Goal: Check status: Check status

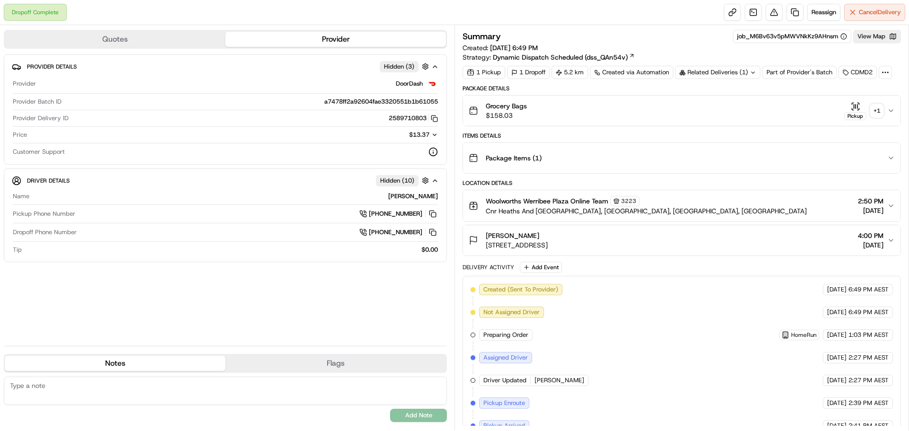
click at [889, 111] on icon "button" at bounding box center [891, 111] width 8 height 8
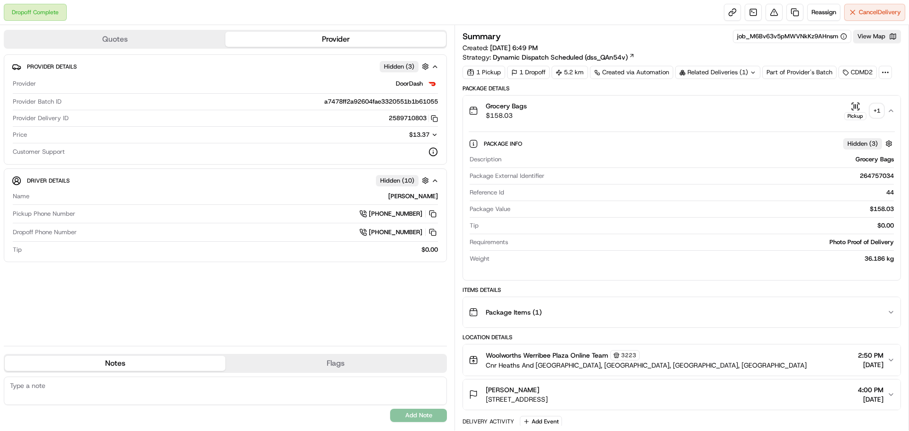
click at [878, 111] on div "+ 1" at bounding box center [876, 110] width 13 height 13
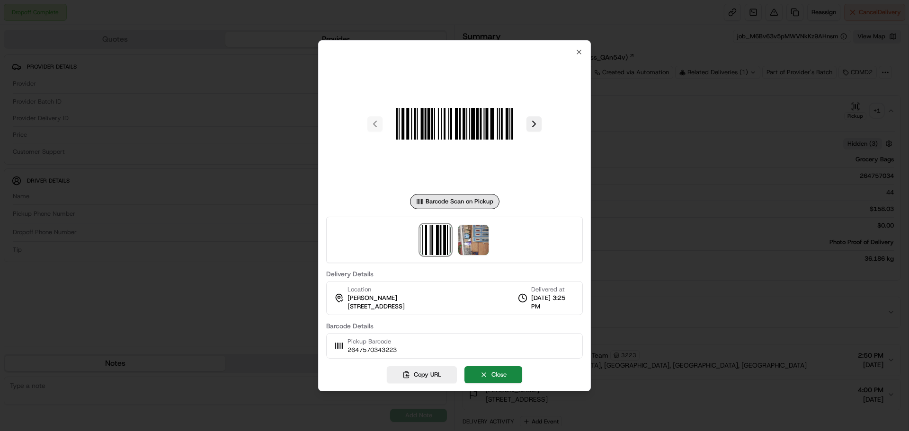
click at [486, 256] on div at bounding box center [454, 240] width 257 height 46
click at [477, 242] on img at bounding box center [473, 240] width 30 height 30
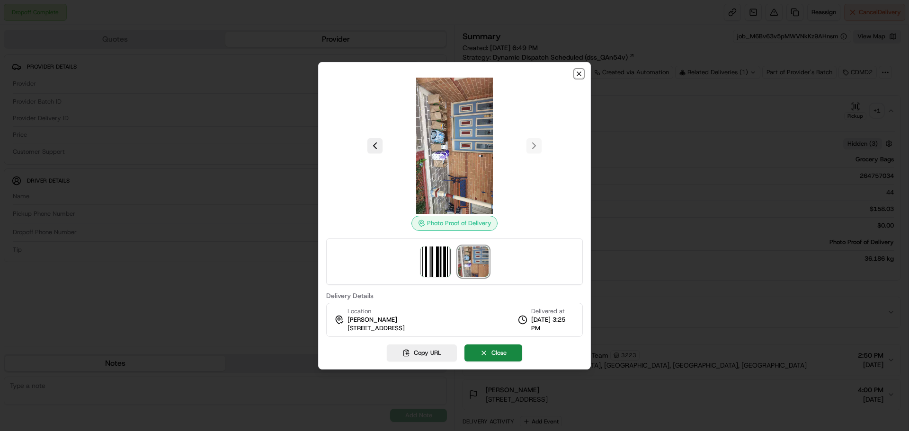
click at [579, 71] on icon "button" at bounding box center [579, 74] width 8 height 8
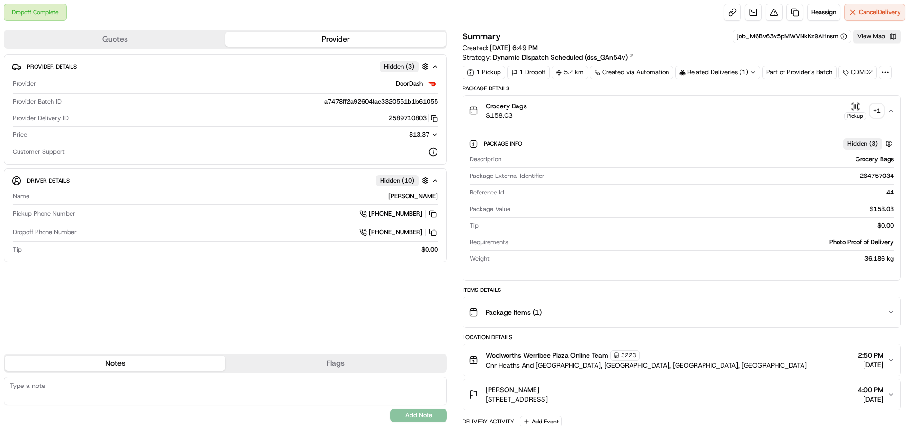
click at [876, 108] on div "+ 1" at bounding box center [876, 110] width 13 height 13
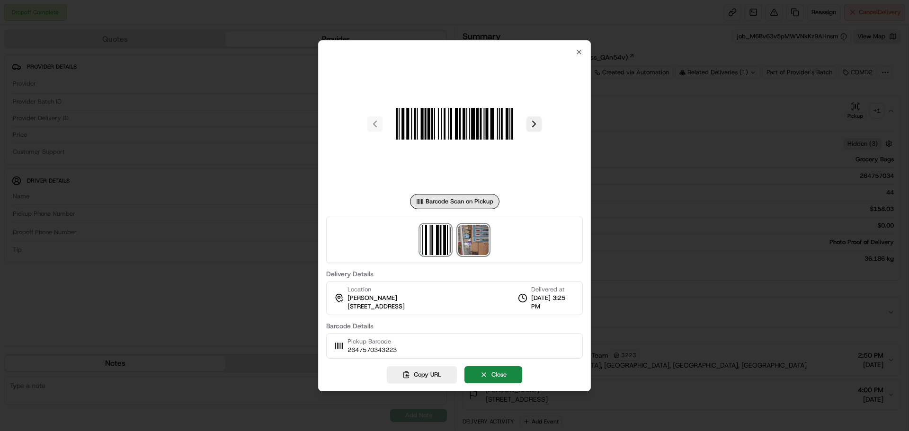
click at [472, 240] on img at bounding box center [473, 240] width 30 height 30
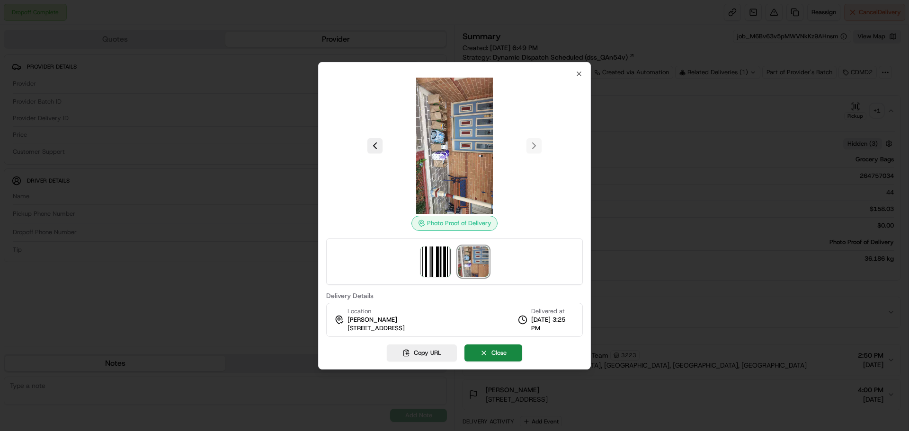
click at [438, 146] on img at bounding box center [454, 146] width 136 height 136
